Goal: Check status: Check status

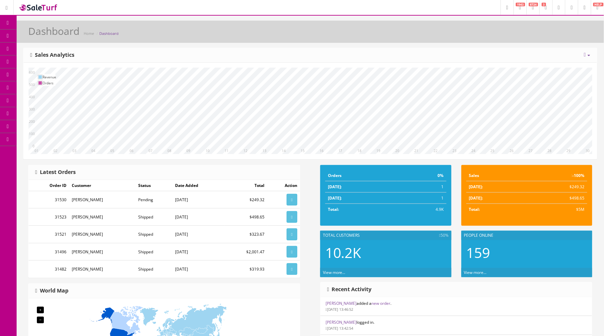
click at [49, 72] on span "Order List" at bounding box center [49, 75] width 18 height 6
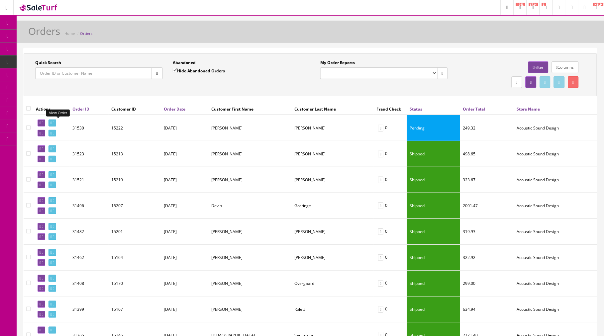
click at [52, 122] on icon at bounding box center [51, 123] width 1 height 4
